Goal: Register for event/course

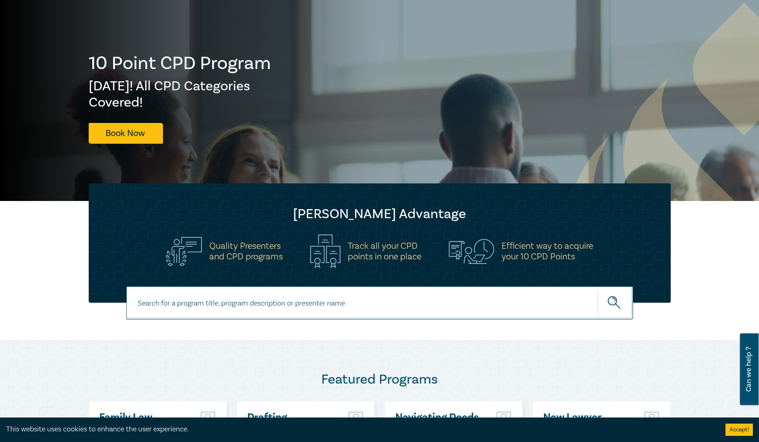
scroll to position [82, 0]
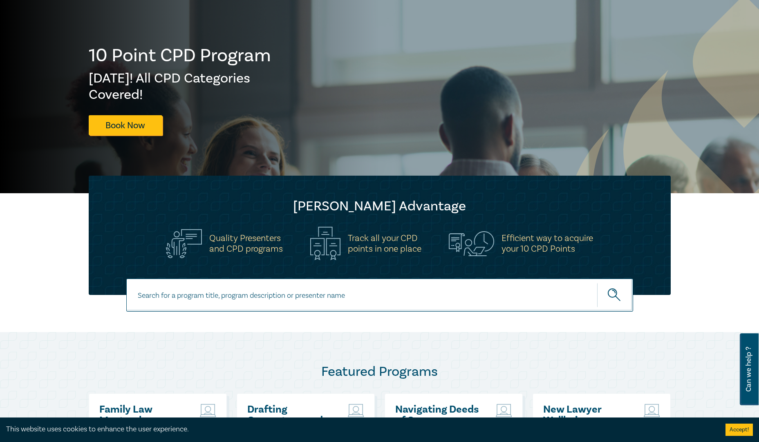
click at [232, 302] on input at bounding box center [379, 295] width 507 height 33
type input "conveyancing"
click at [597, 283] on button "submit" at bounding box center [615, 295] width 36 height 25
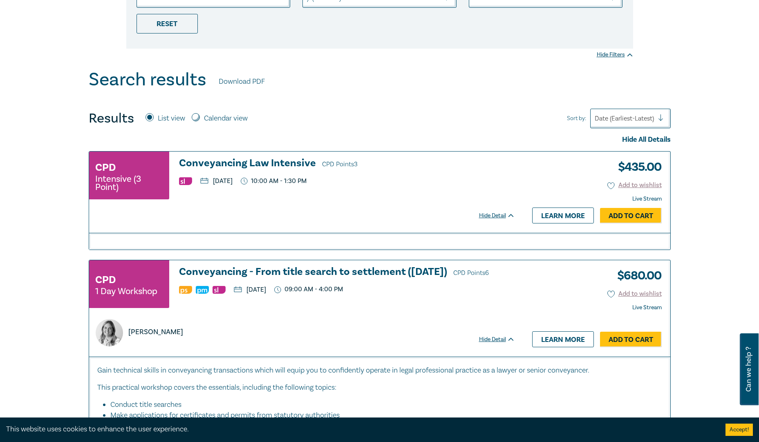
scroll to position [368, 0]
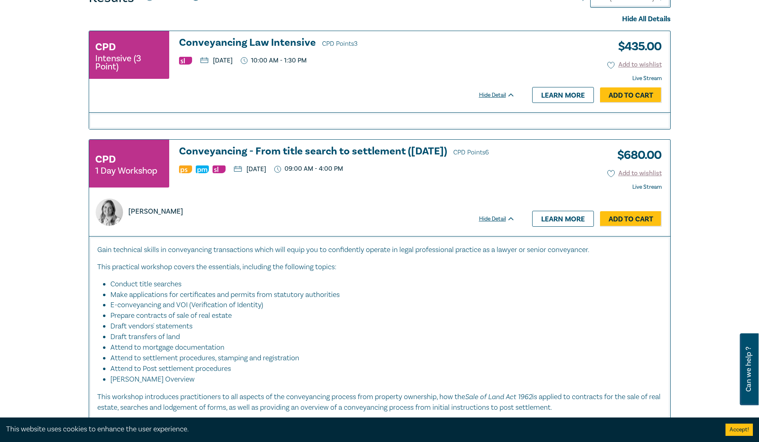
click at [295, 154] on h3 "Conveyancing - From title search to settlement ([DATE]) CPD Points 6" at bounding box center [347, 152] width 336 height 12
